Goal: Browse casually

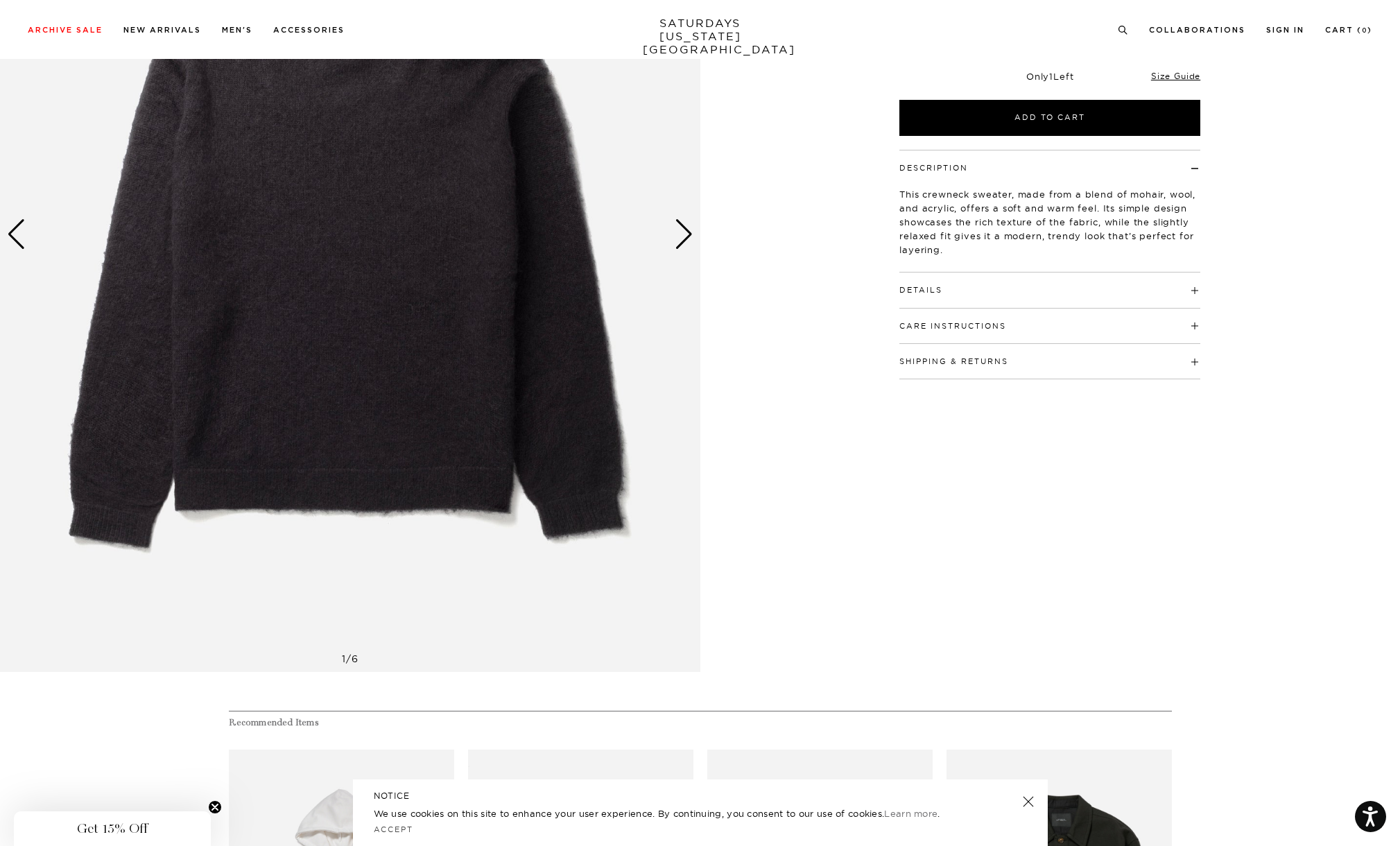
scroll to position [334, 0]
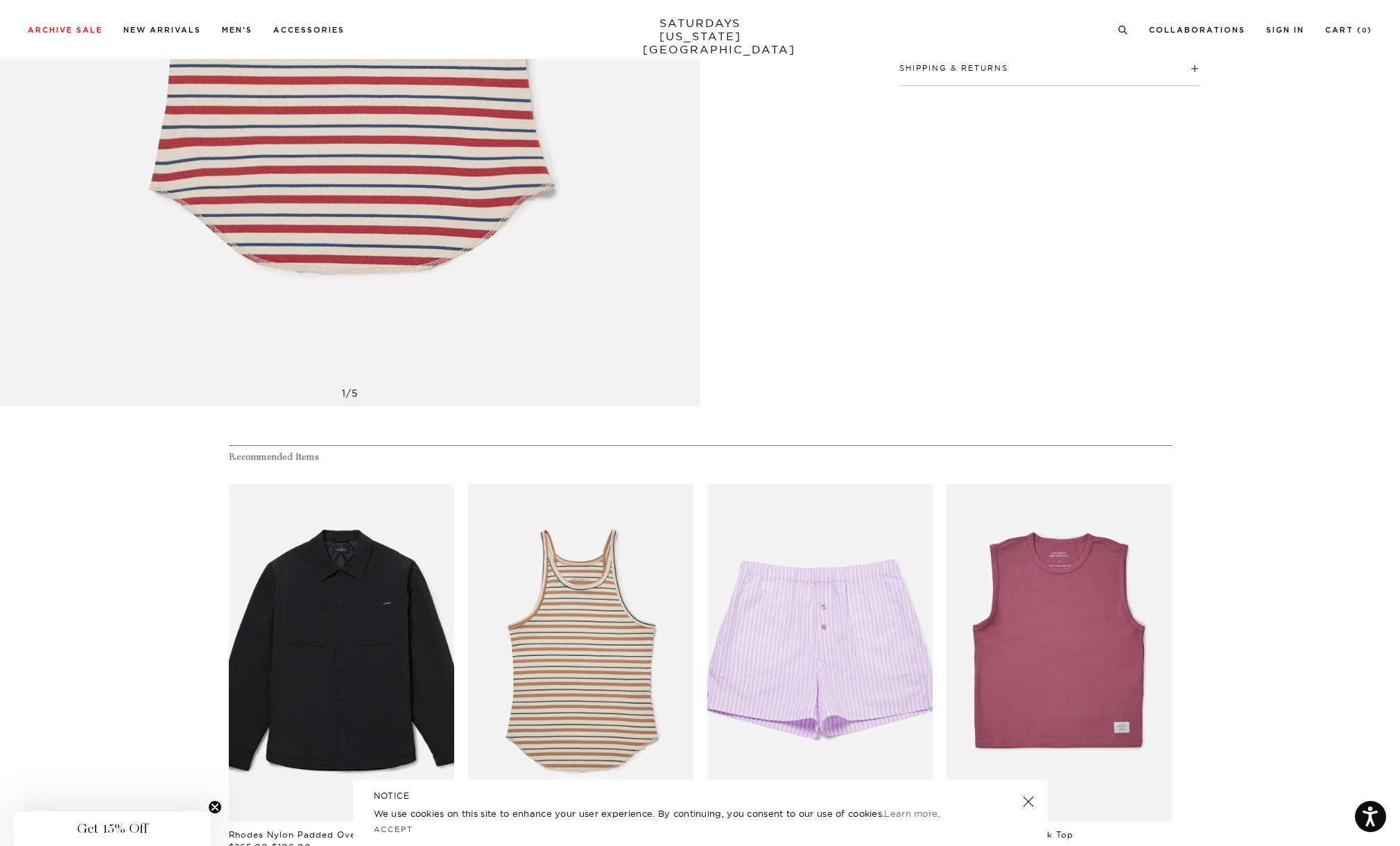
scroll to position [790, 0]
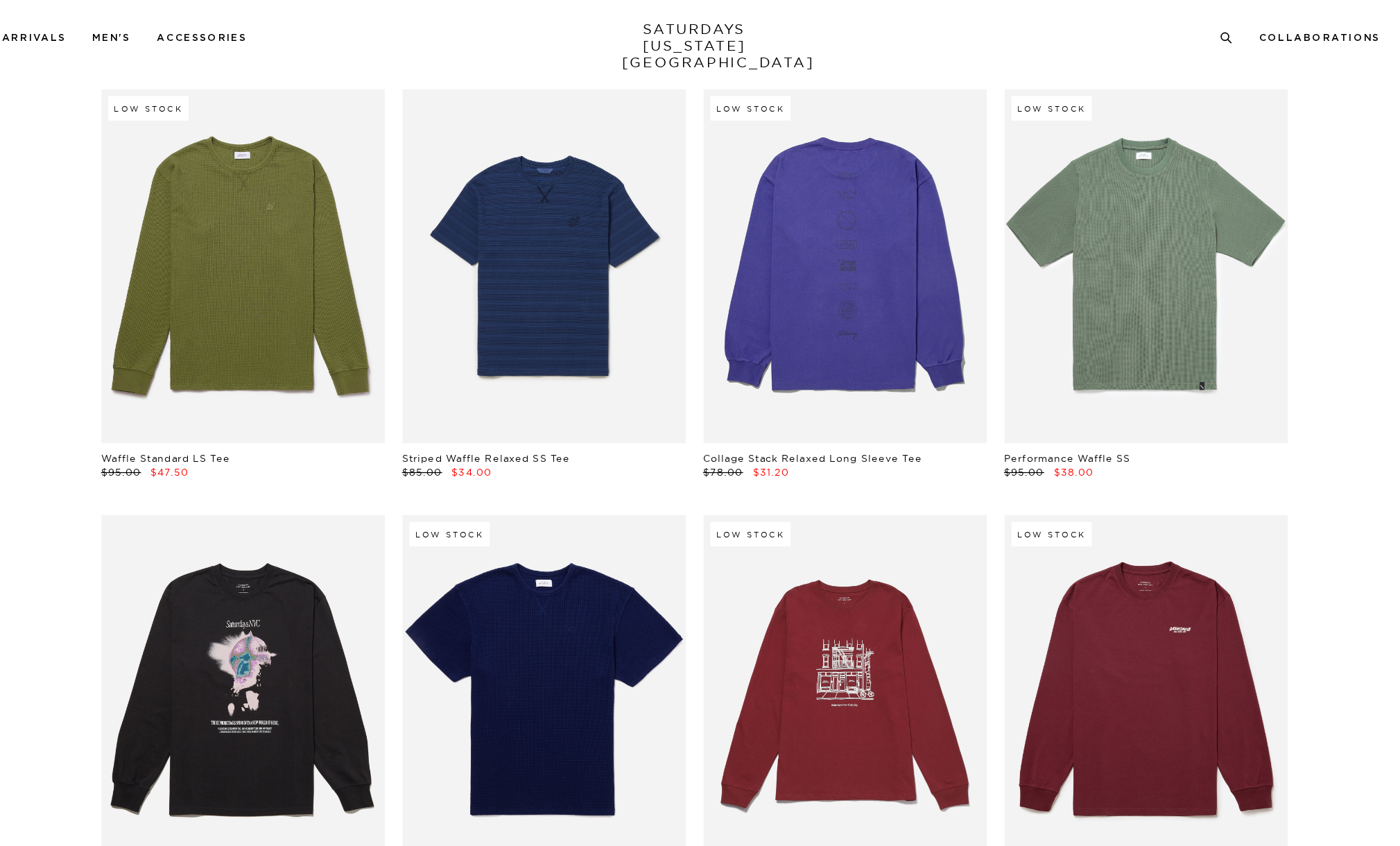
scroll to position [27573, 0]
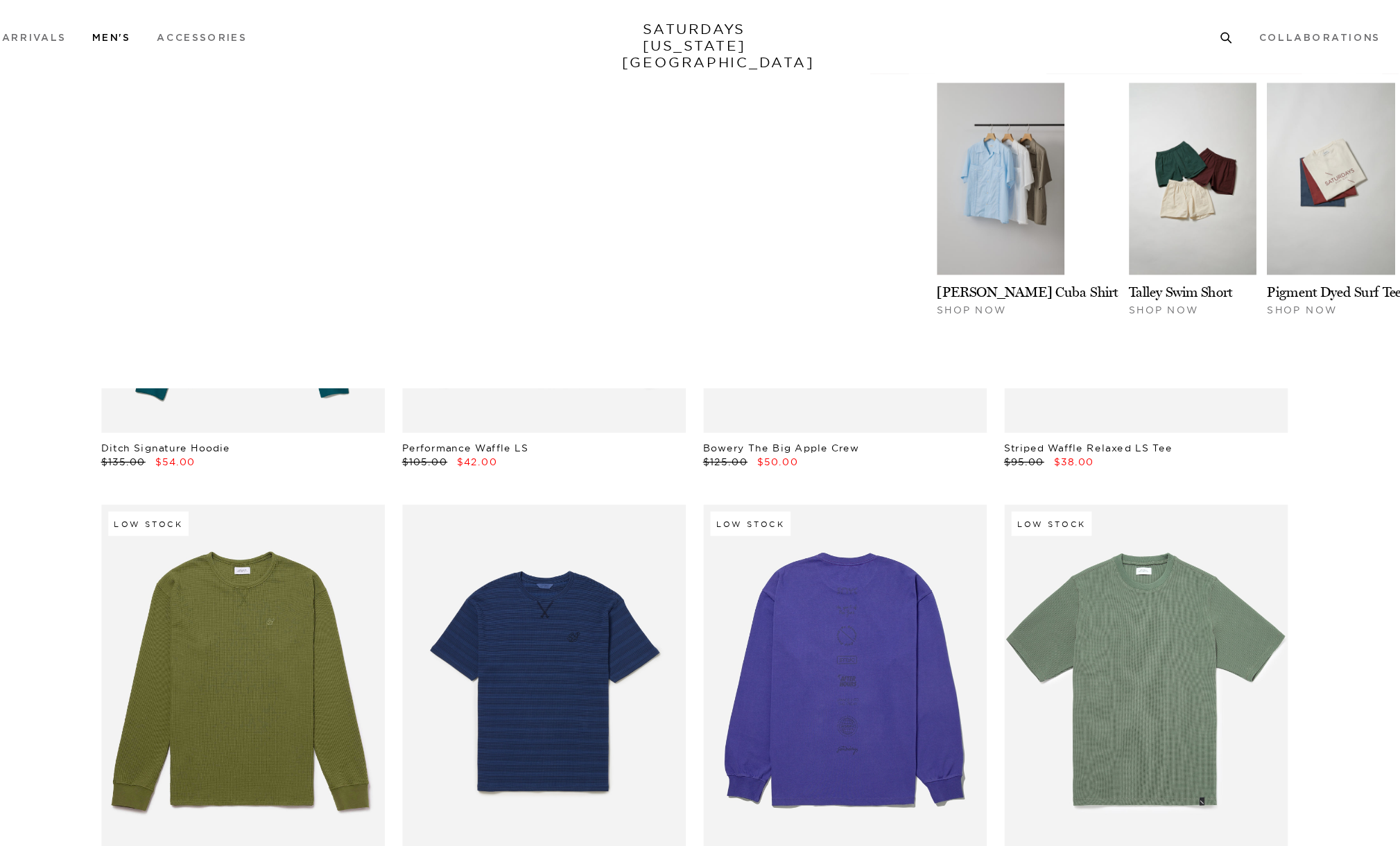
click at [233, 29] on link "Men's" at bounding box center [237, 30] width 31 height 8
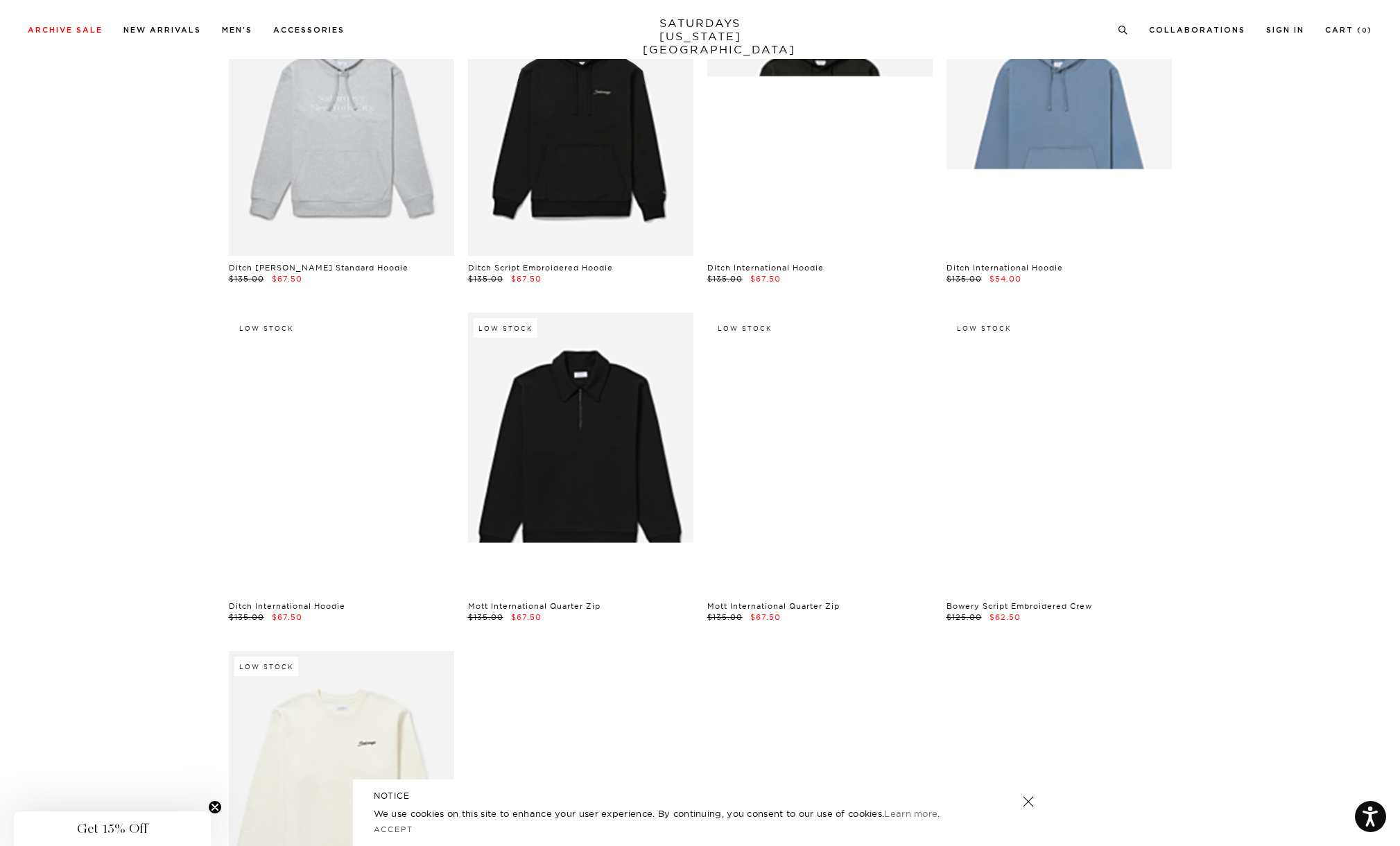
scroll to position [11505, 0]
